Goal: Share content

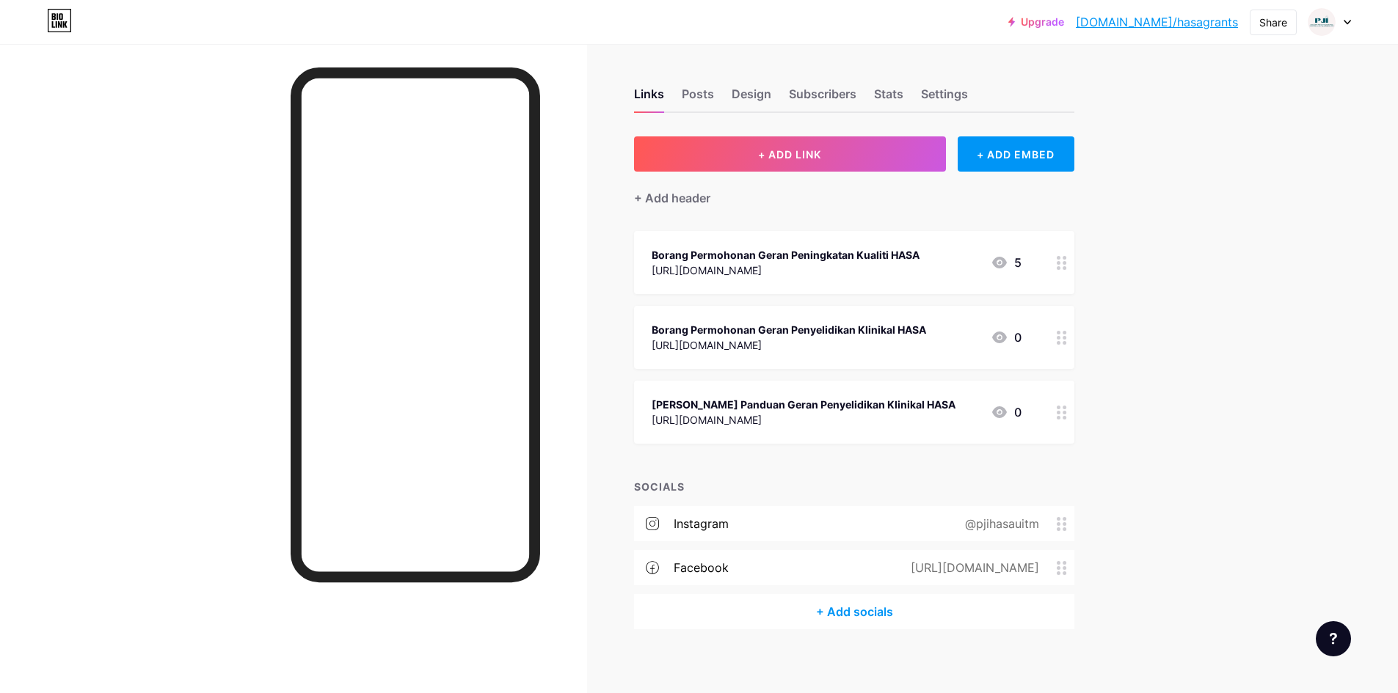
click at [214, 72] on div at bounding box center [293, 390] width 587 height 693
click at [1180, 19] on link "[DOMAIN_NAME]/hasagrants" at bounding box center [1157, 22] width 162 height 18
click at [1293, 24] on div "Share" at bounding box center [1272, 23] width 47 height 26
click at [1151, 84] on div "Copy link" at bounding box center [1186, 75] width 219 height 35
click at [1169, 148] on div "Add to my socials" at bounding box center [1175, 146] width 101 height 18
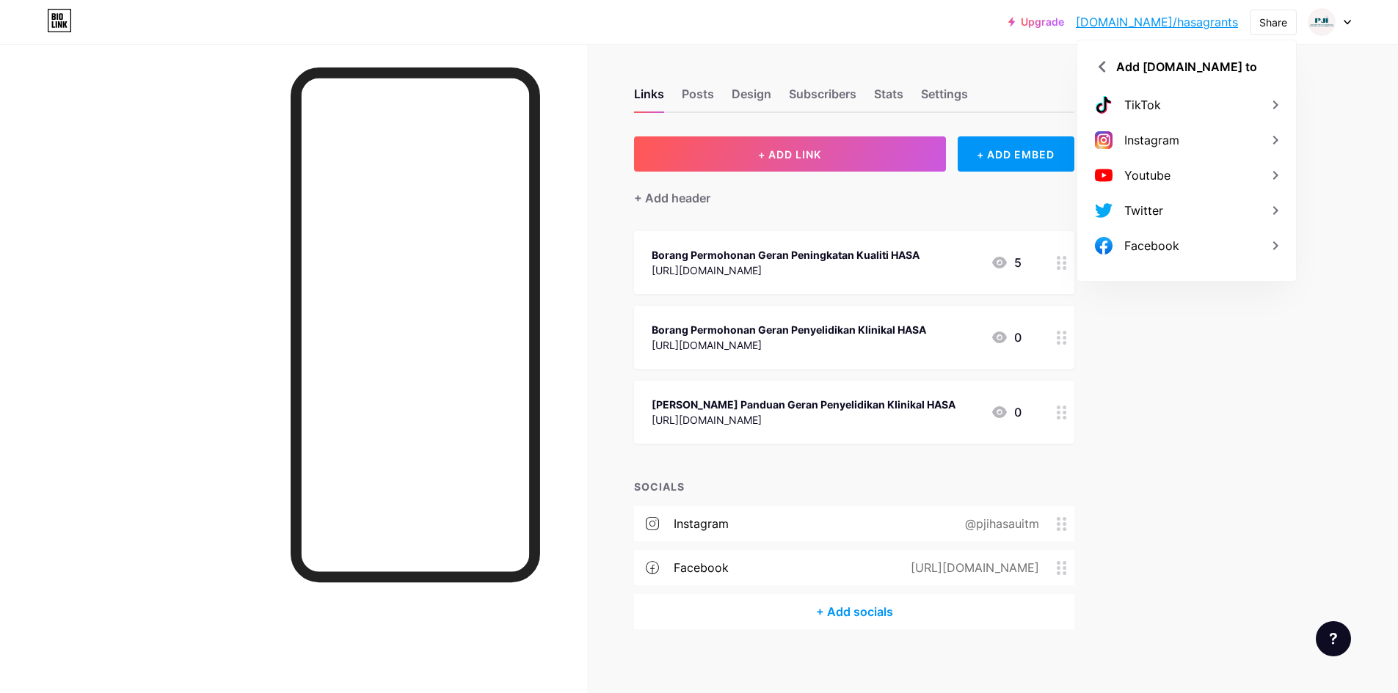
click at [1213, 299] on div "Upgrade [DOMAIN_NAME]/hasagr... [DOMAIN_NAME]/hasagrants Share Add [DOMAIN_NAME…" at bounding box center [699, 351] width 1398 height 703
click at [1254, 15] on div "Share" at bounding box center [1272, 23] width 47 height 26
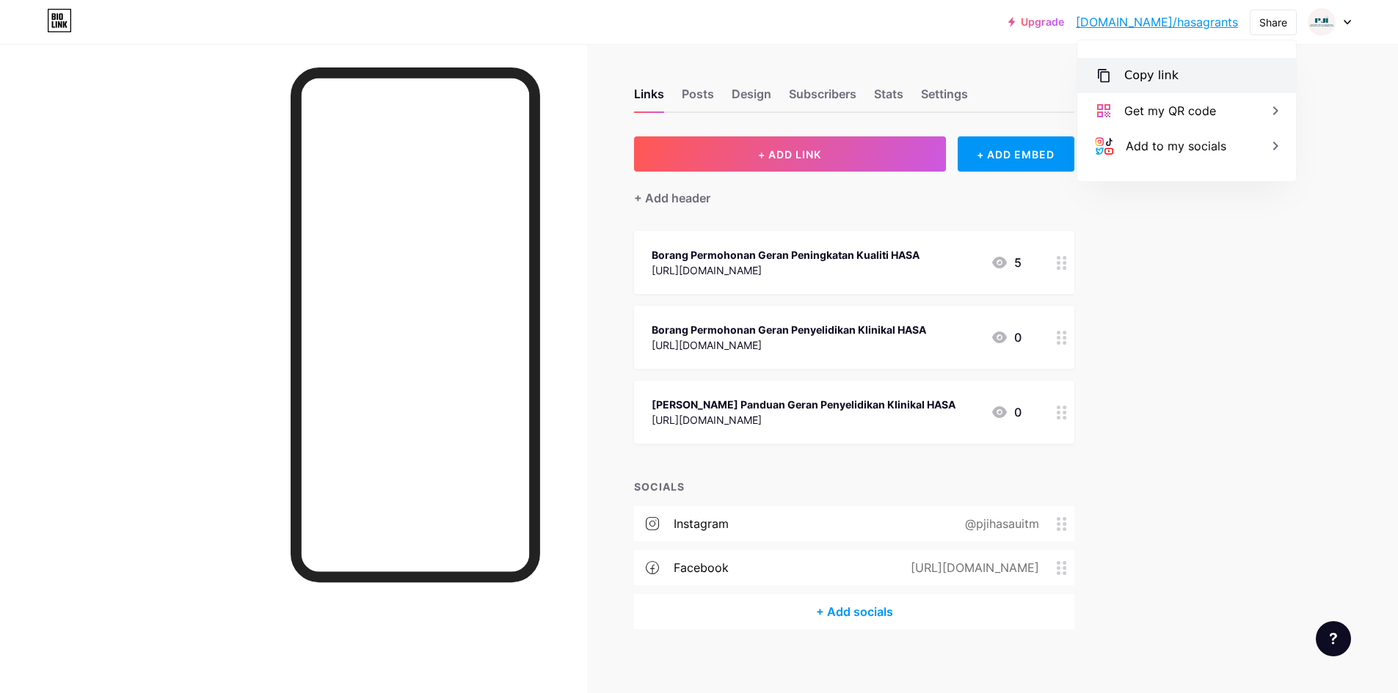
click at [1179, 73] on div "Copy link" at bounding box center [1186, 75] width 219 height 35
click at [1286, 388] on div "Upgrade [DOMAIN_NAME]/hasagr... [DOMAIN_NAME]/hasagrants Share Copy link [URL][…" at bounding box center [699, 351] width 1398 height 703
